Goal: Find specific page/section: Find specific page/section

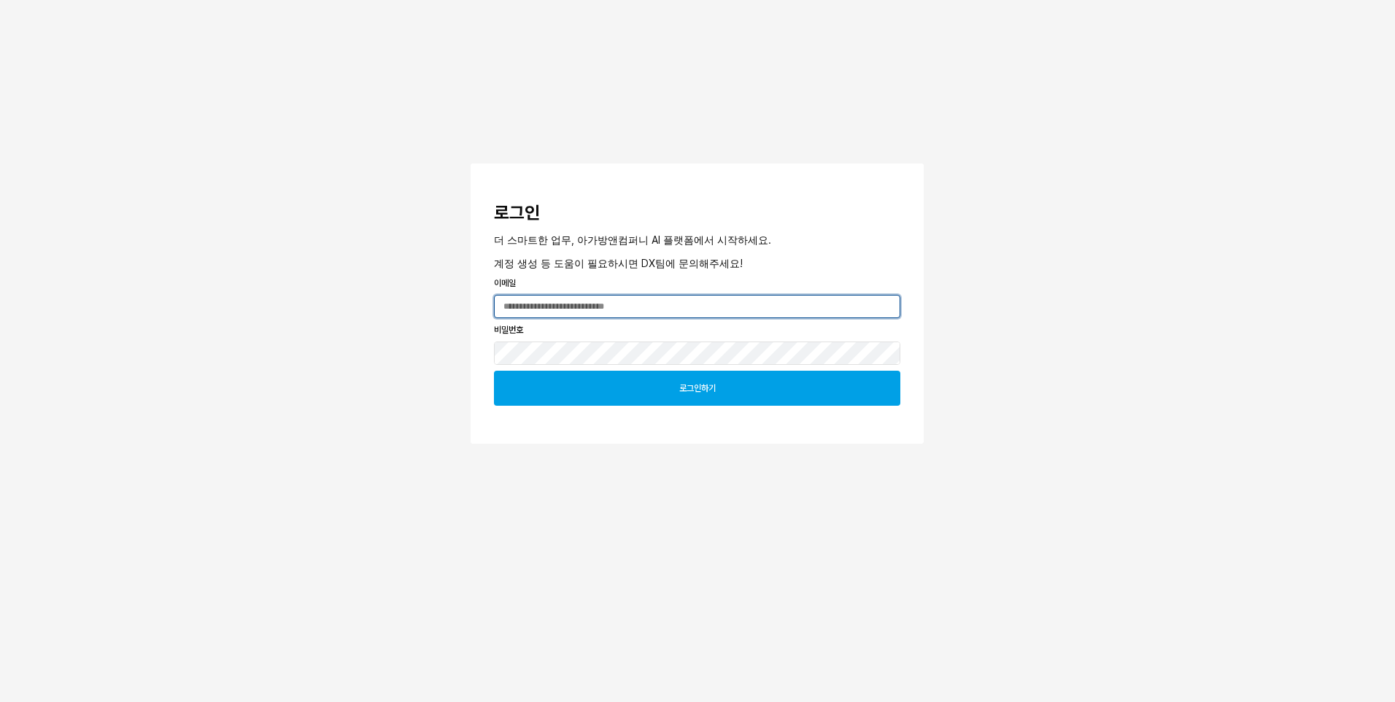
type input "**********"
click at [637, 389] on div "로그인하기" at bounding box center [697, 388] width 393 height 34
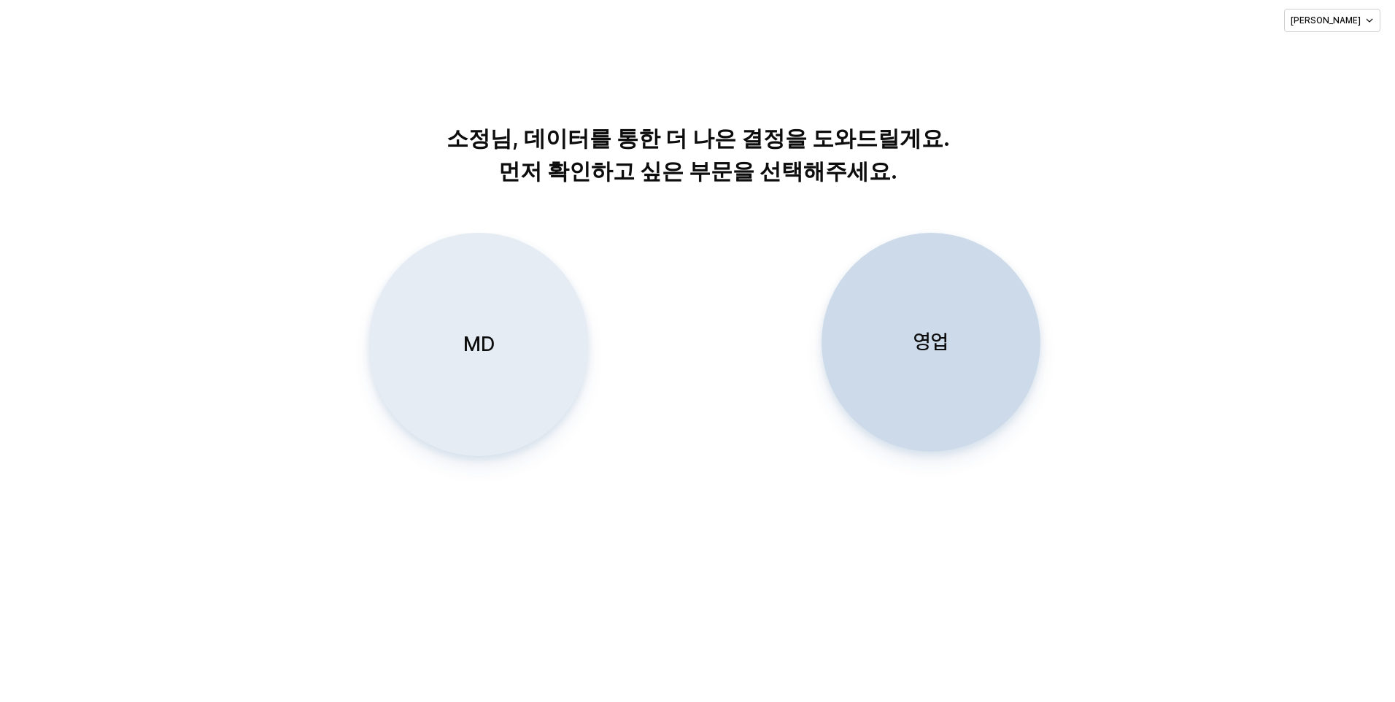
click at [477, 334] on p "MD" at bounding box center [478, 344] width 31 height 27
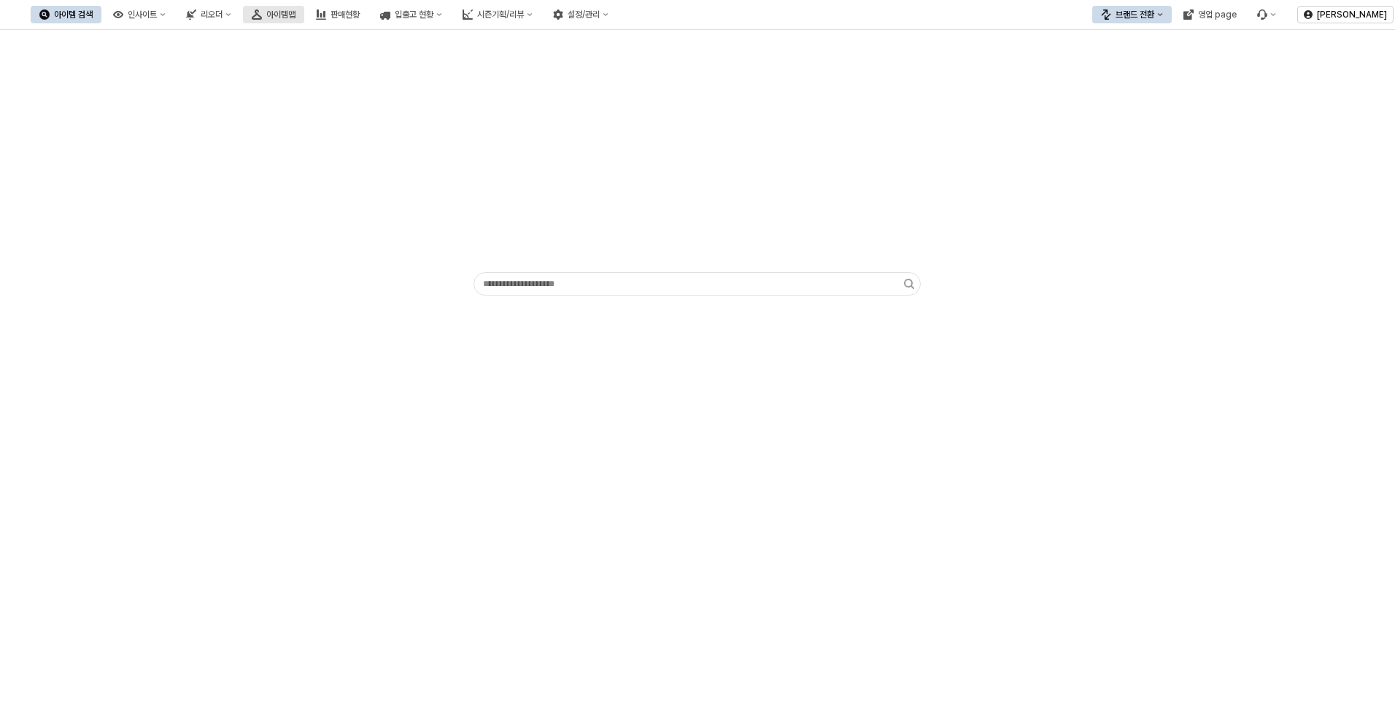
click at [296, 15] on div "아이템맵" at bounding box center [280, 14] width 29 height 10
